Goal: Information Seeking & Learning: Learn about a topic

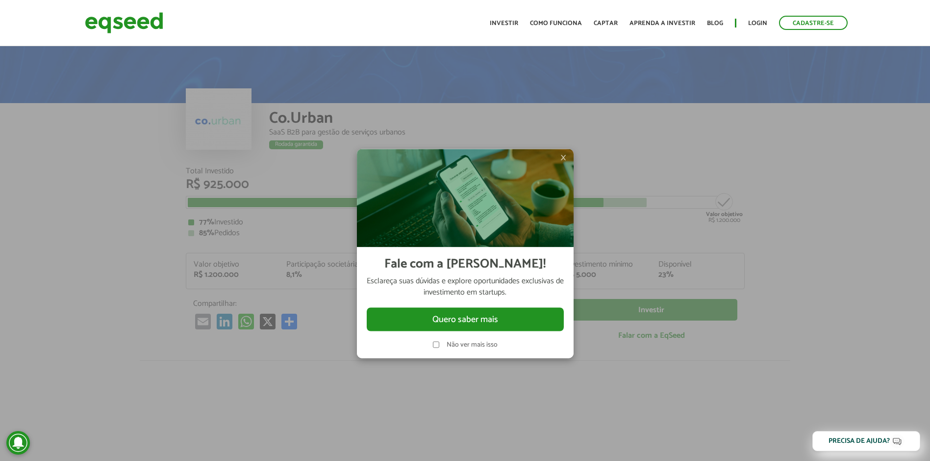
click at [566, 156] on span "×" at bounding box center [564, 157] width 6 height 12
